Goal: Learn about a topic

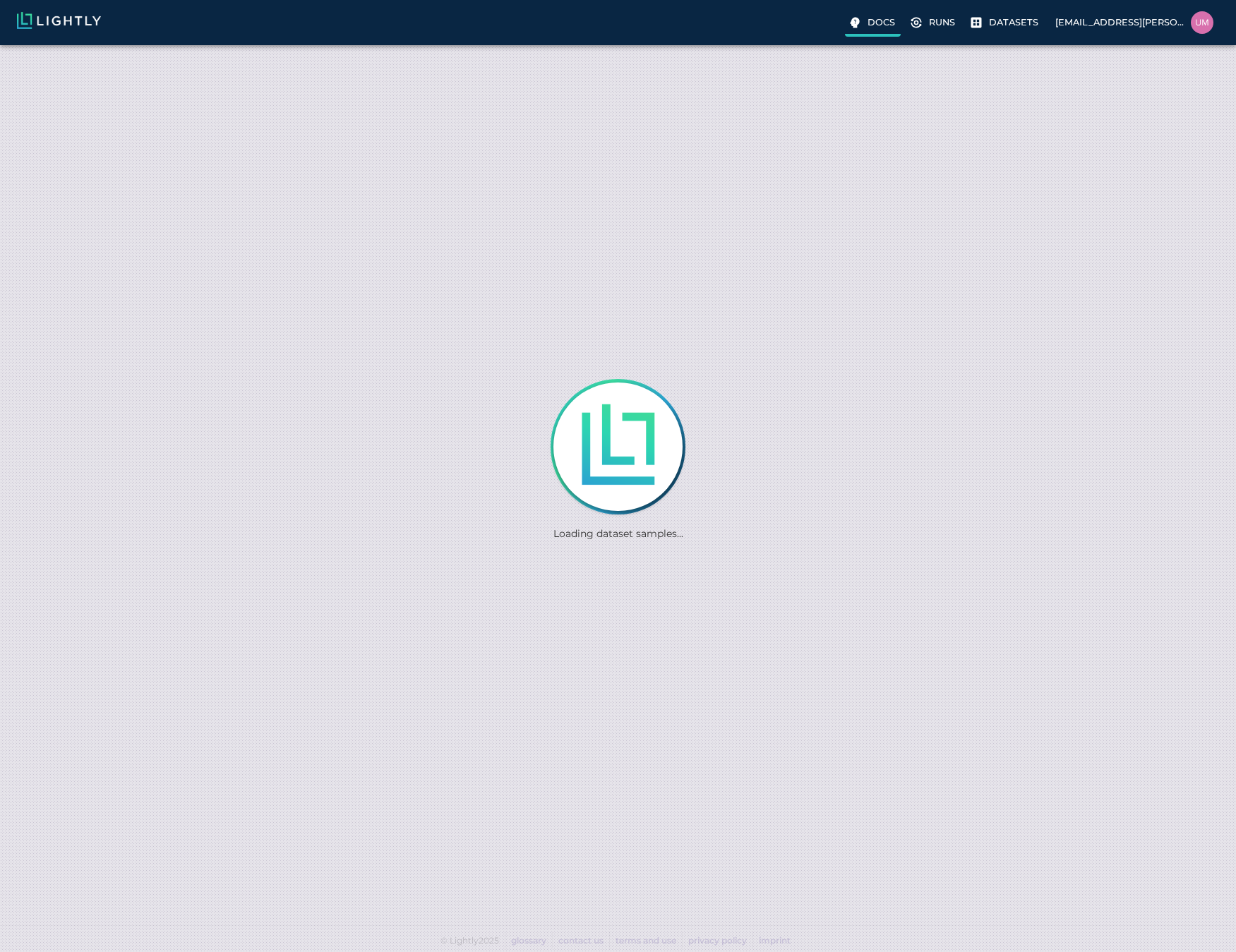
click at [877, 23] on p "Docs" at bounding box center [881, 22] width 28 height 13
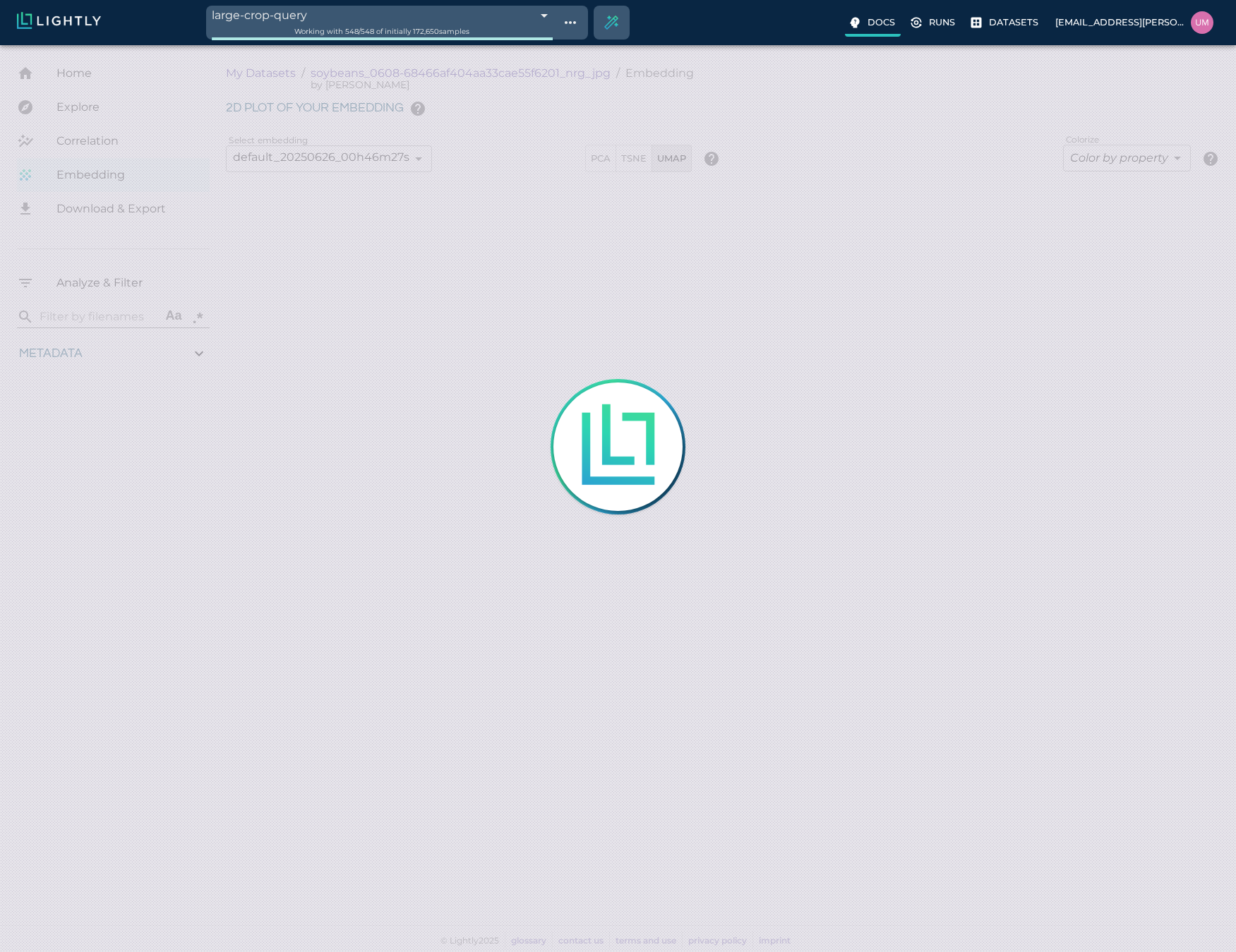
type input "1.01926637632285"
type input "13.4052663763228"
type input "4.98332834243774"
type input "90.2033283424377"
type input "1.01926637632285"
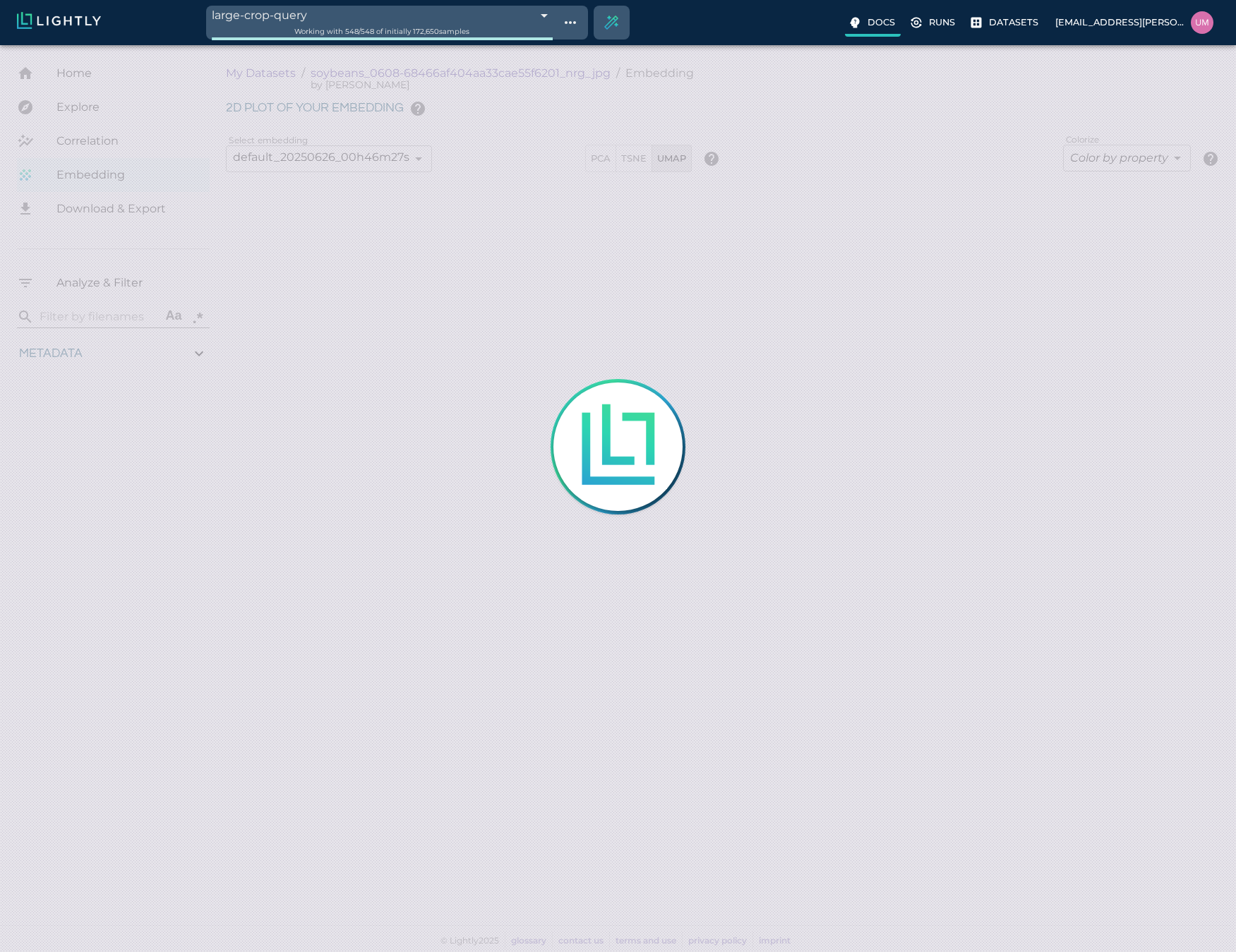
type input "13.4052663763228"
type input "4.98332834243774"
type input "90.2033283424377"
type input "1.01926637632285"
type input "13.4052663763228"
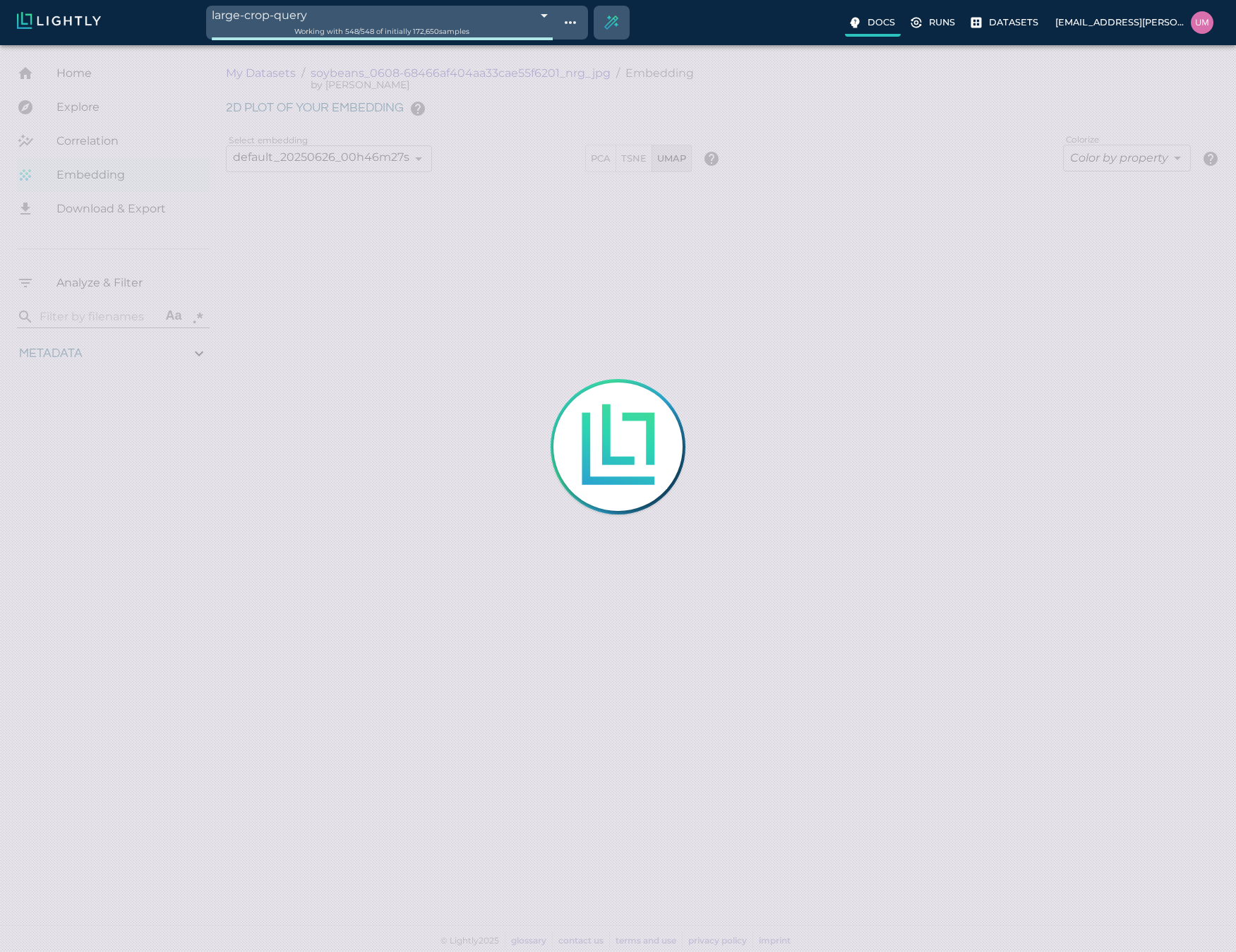
type input "4.98332834243774"
type input "90.2033283424377"
